Goal: Task Accomplishment & Management: Manage account settings

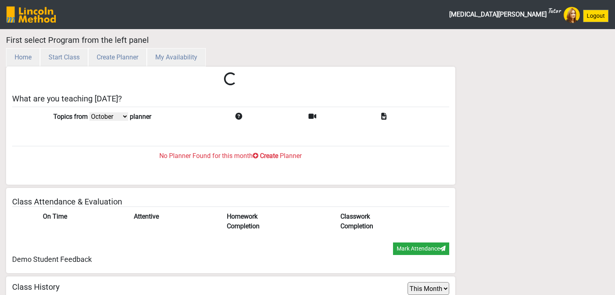
select select "month"
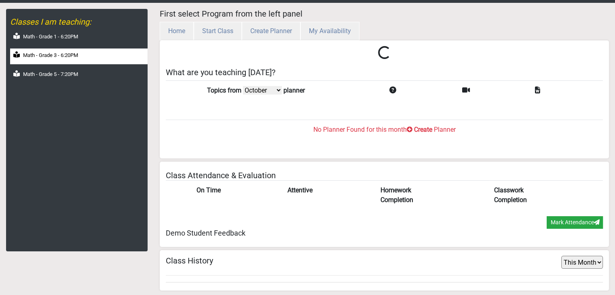
click at [78, 62] on div "Math - Grade 3 - 6:20PM" at bounding box center [78, 56] width 137 height 16
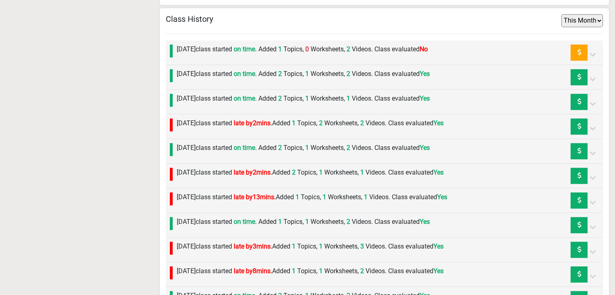
scroll to position [640, 0]
click at [253, 46] on label "Tuesday 14th October class started on time . Added 1 Topics, 0 Worksheets, 2 Vi…" at bounding box center [302, 49] width 251 height 10
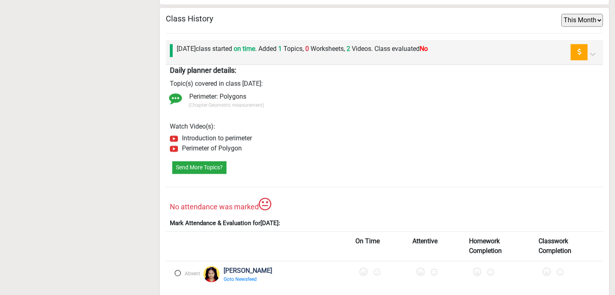
click at [179, 270] on label at bounding box center [178, 273] width 6 height 6
click at [360, 269] on icon at bounding box center [364, 272] width 8 height 8
click at [419, 269] on icon at bounding box center [423, 272] width 8 height 8
click at [477, 268] on icon at bounding box center [481, 272] width 8 height 8
click at [544, 268] on icon at bounding box center [548, 272] width 8 height 8
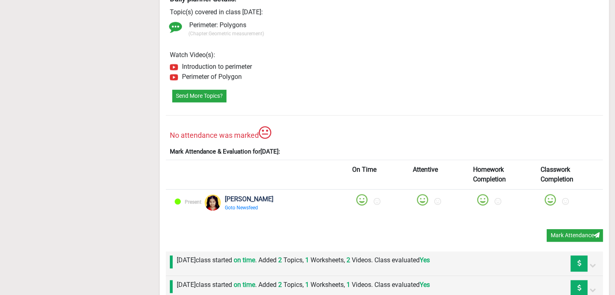
scroll to position [721, 0]
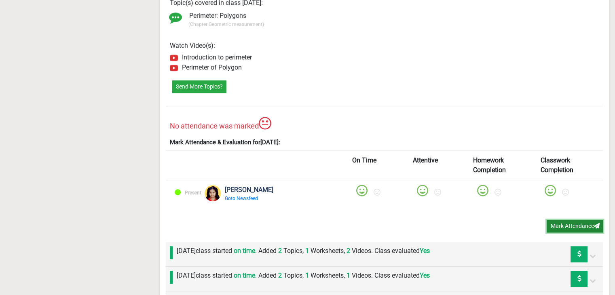
click at [567, 226] on button "Mark Attendance" at bounding box center [574, 226] width 56 height 13
